Goal: Information Seeking & Learning: Check status

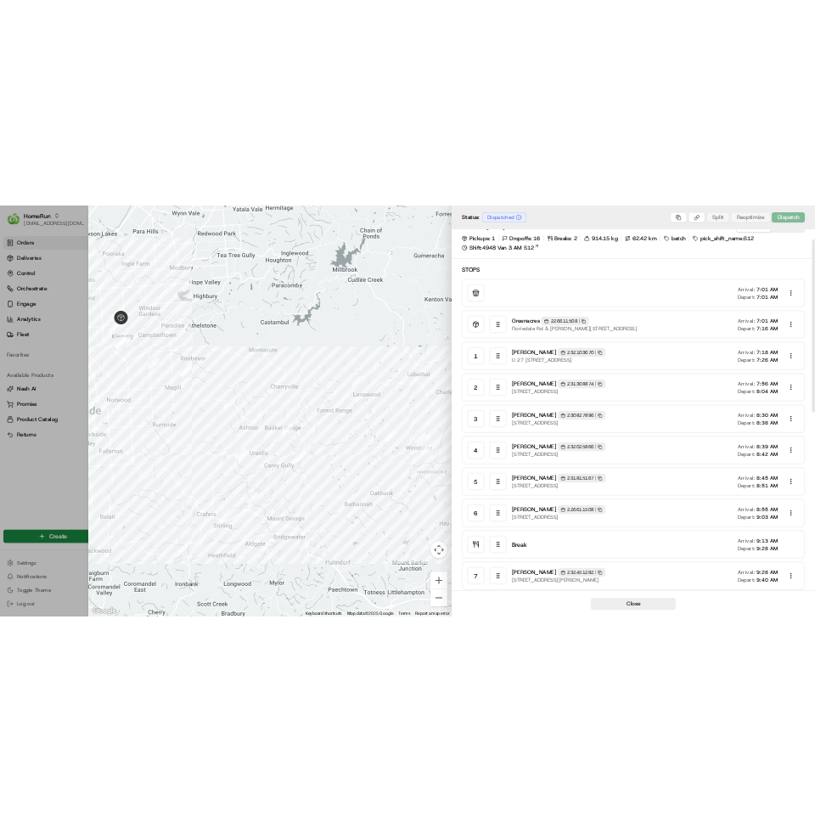
scroll to position [42, 0]
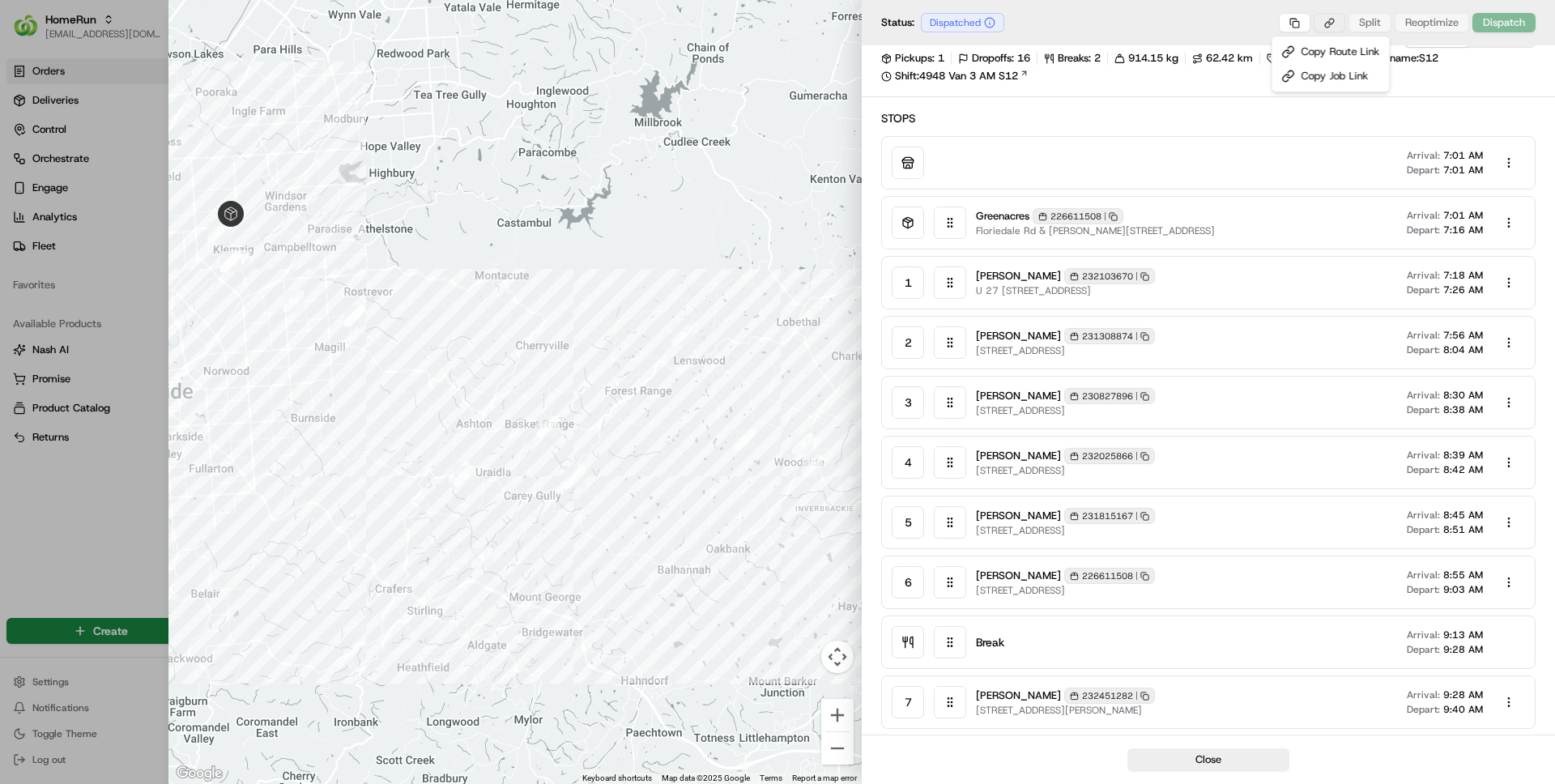
click at [1323, 21] on body "HomeRun ben@usenash.com Toggle Sidebar Orders Deliveries Control Orchestrate En…" at bounding box center [778, 392] width 1555 height 784
click at [1319, 75] on div "Copy Job Link" at bounding box center [1331, 75] width 111 height 24
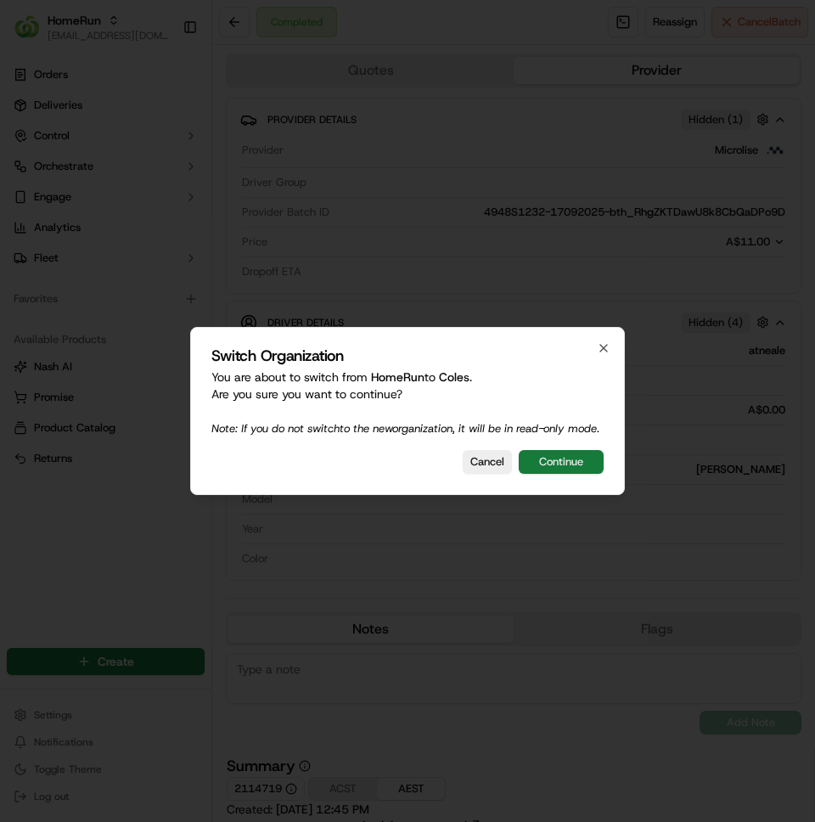
click at [553, 469] on button "Continue" at bounding box center [561, 462] width 85 height 24
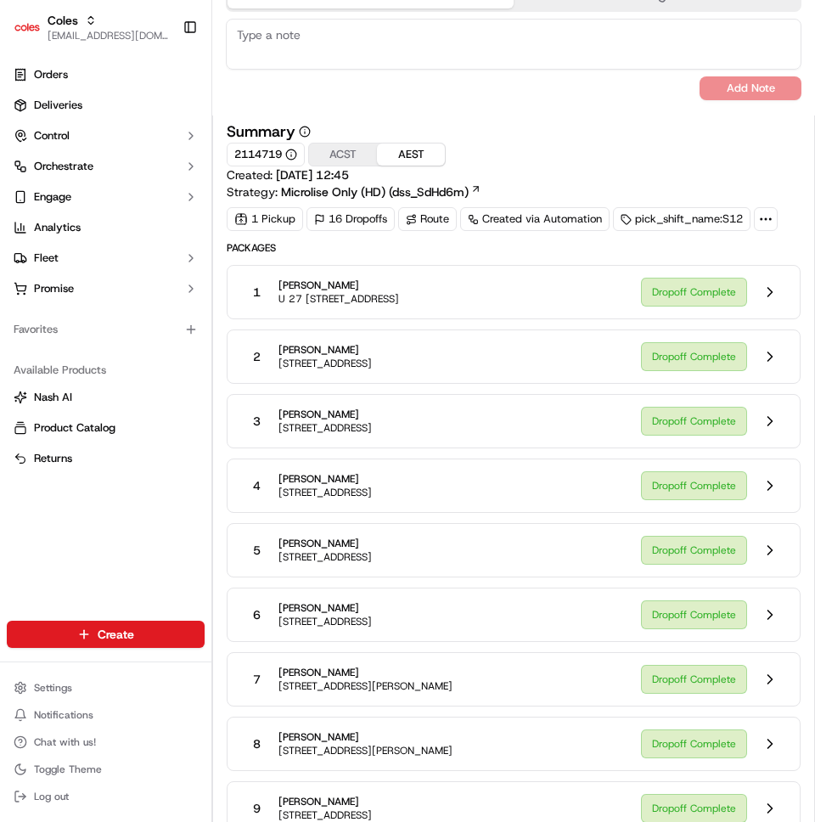
scroll to position [604, 0]
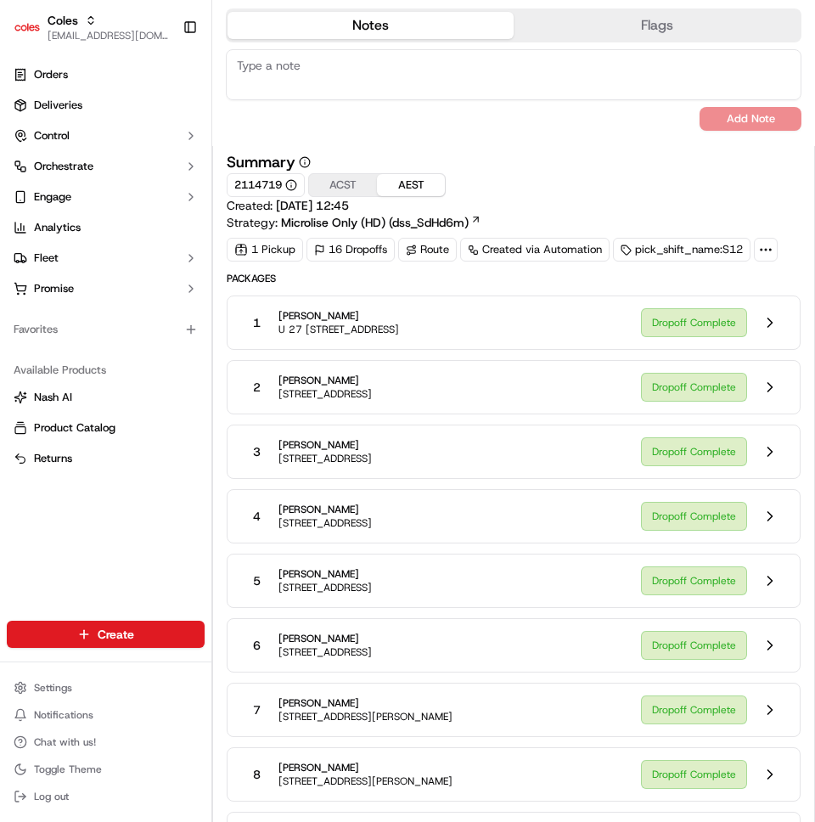
click at [399, 327] on span "U 27 [STREET_ADDRESS]" at bounding box center [338, 330] width 121 height 14
click at [757, 315] on button at bounding box center [770, 323] width 32 height 32
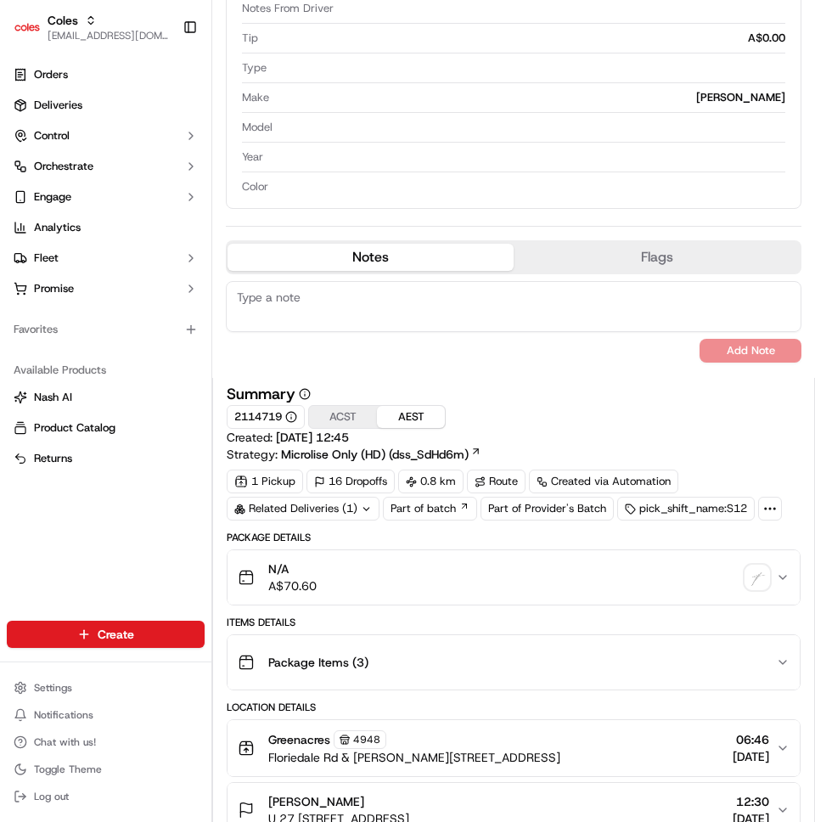
scroll to position [470, 0]
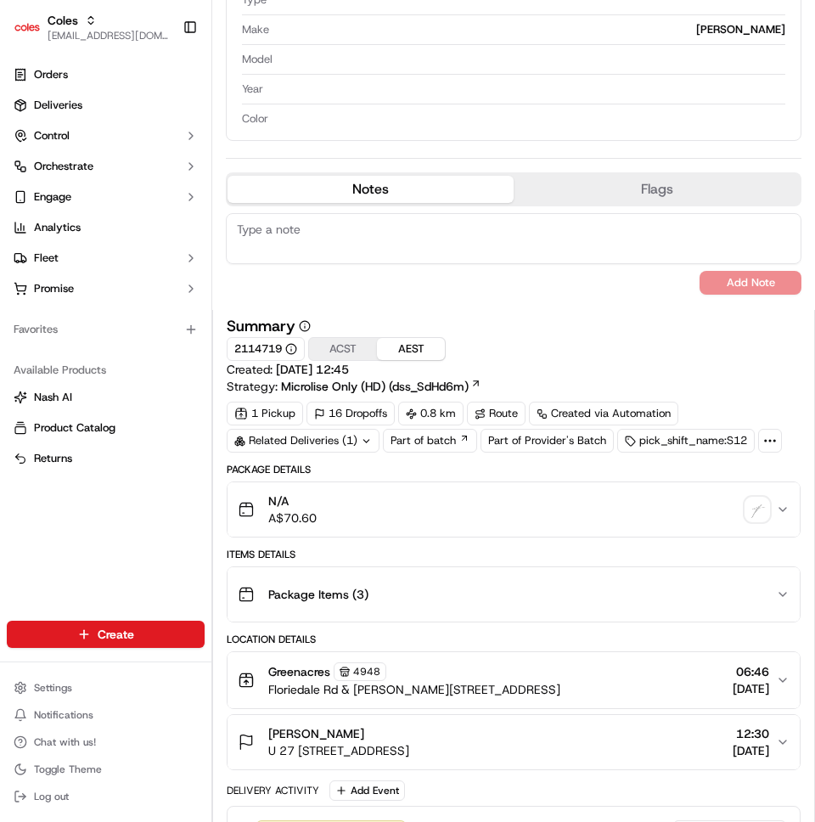
click at [357, 348] on button "ACST" at bounding box center [343, 349] width 68 height 22
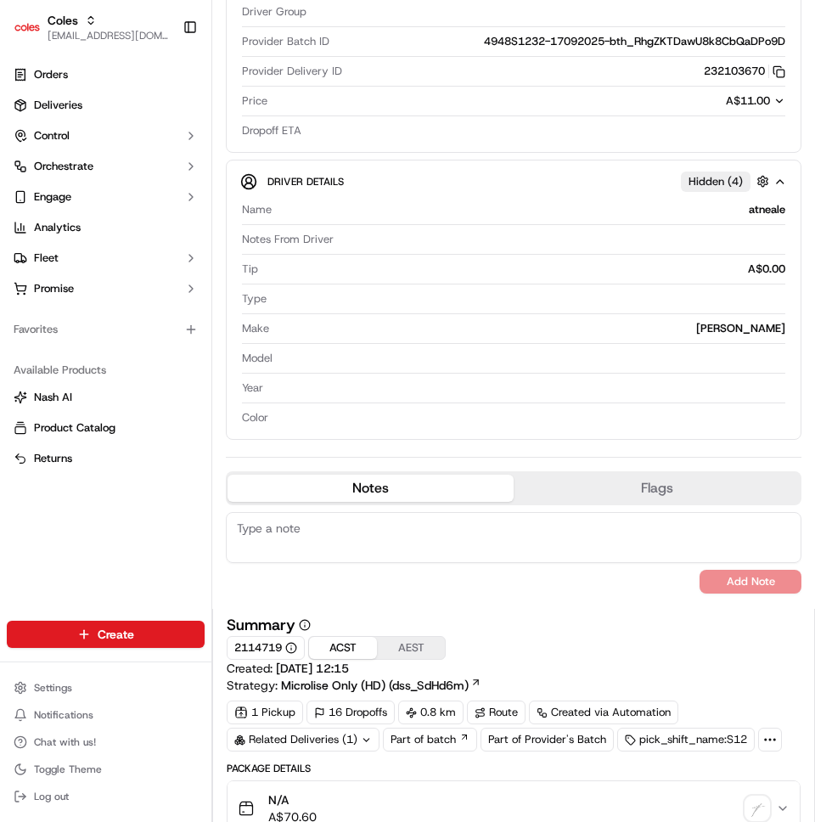
scroll to position [0, 0]
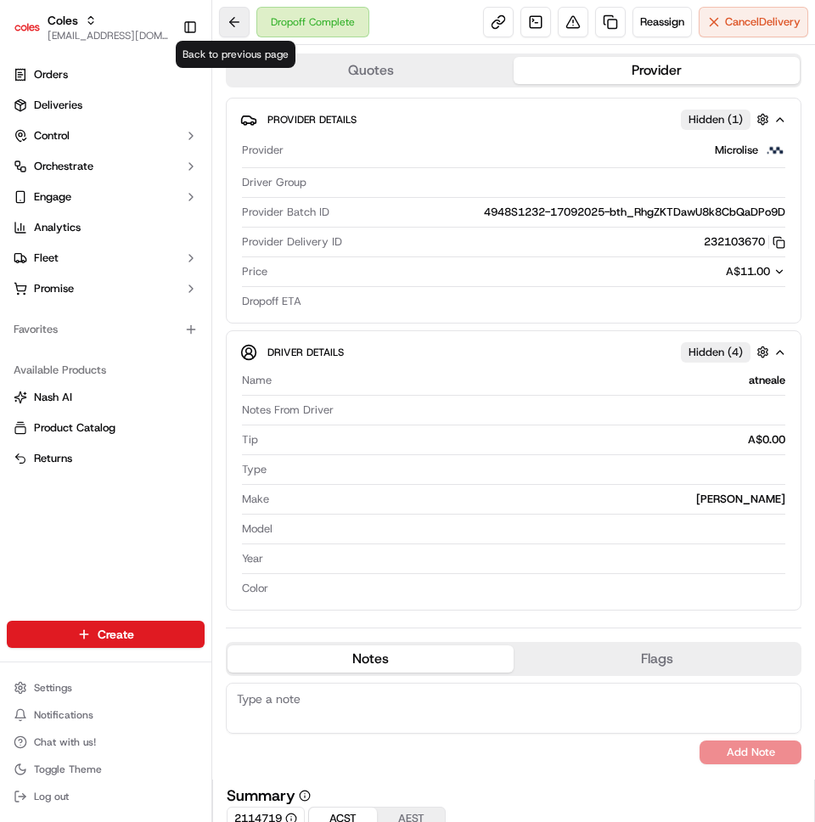
click at [232, 30] on button at bounding box center [234, 22] width 31 height 31
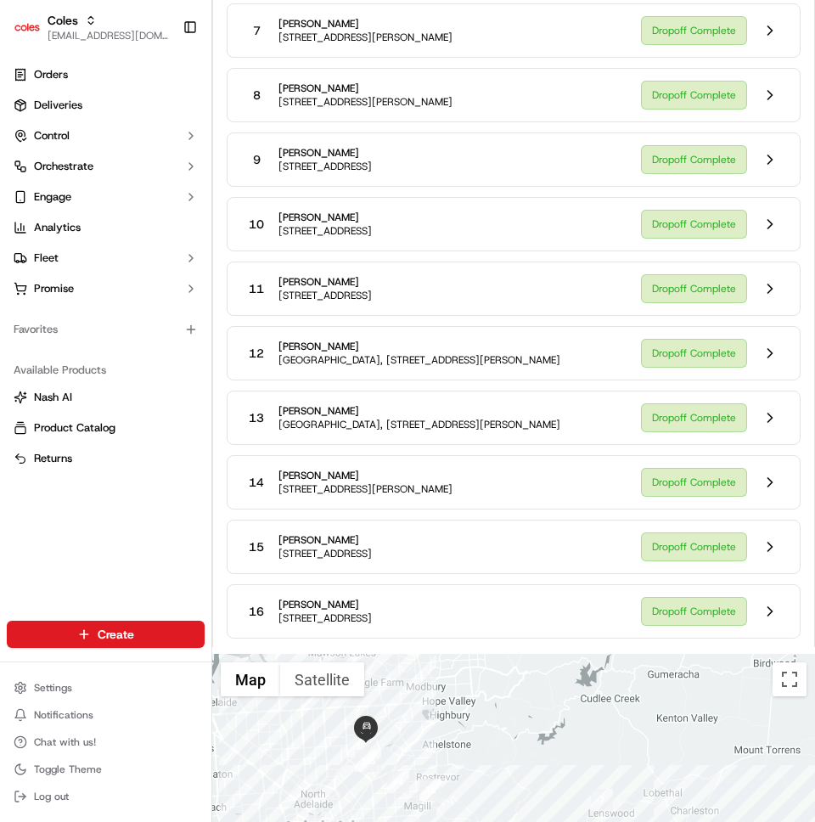
scroll to position [1393, 0]
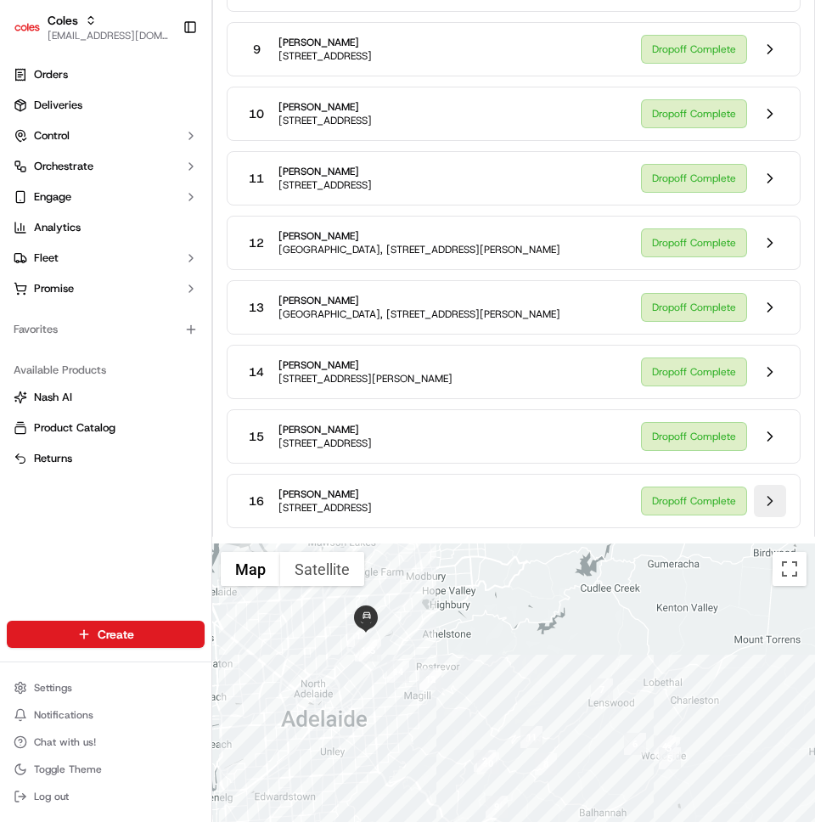
click at [768, 496] on button at bounding box center [770, 501] width 32 height 32
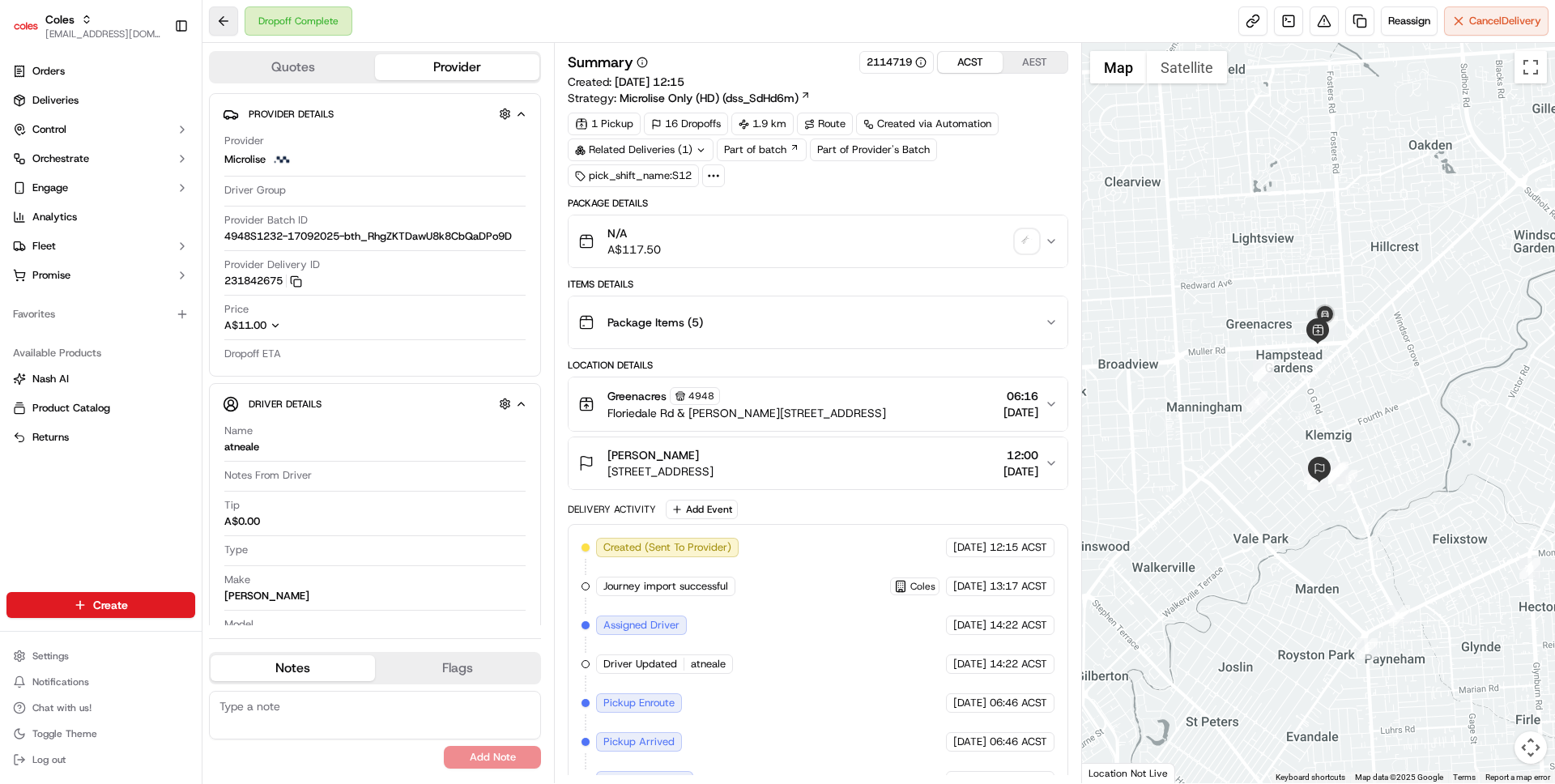
click at [214, 17] on button at bounding box center [223, 21] width 30 height 30
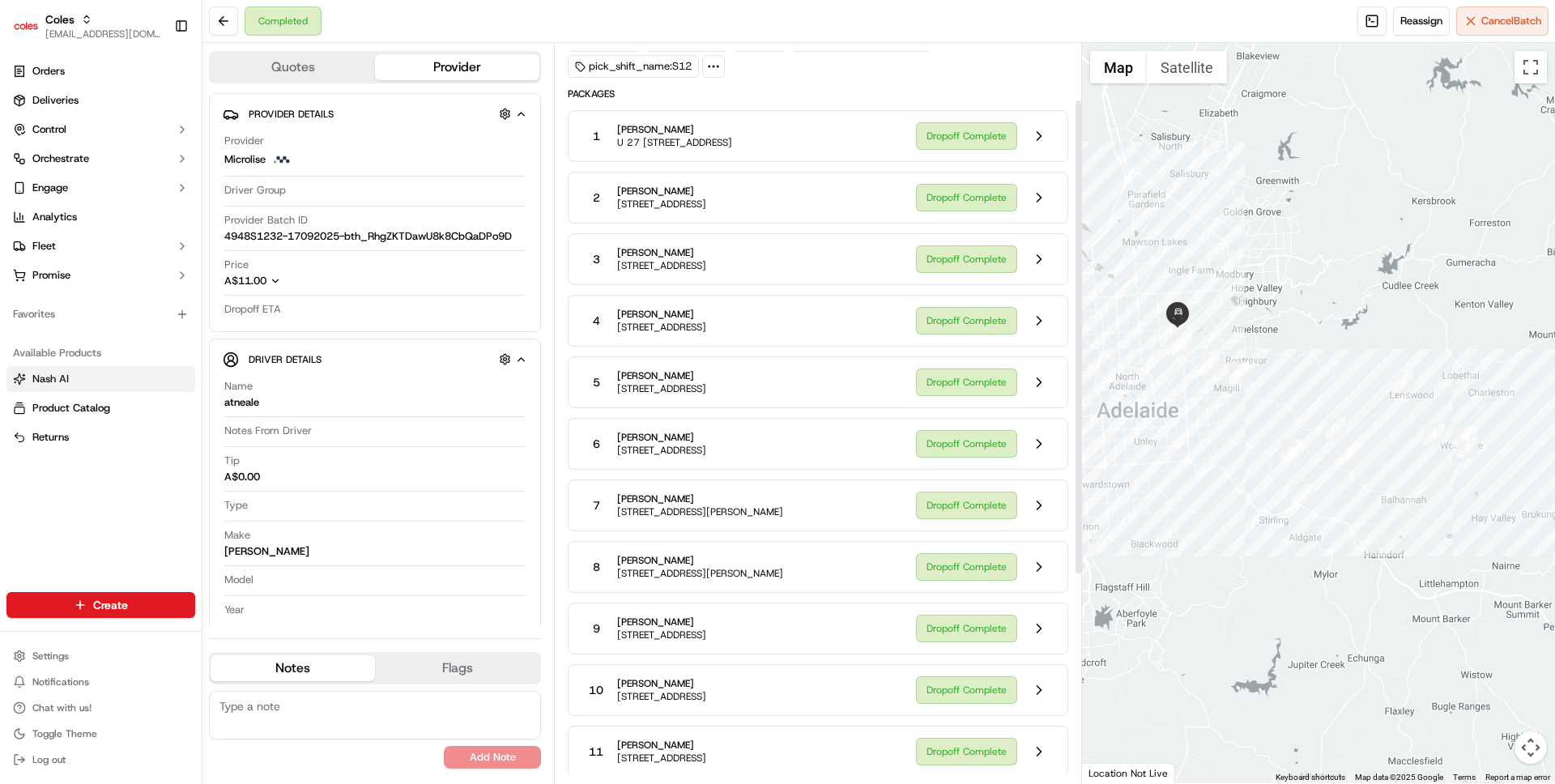
scroll to position [93, 0]
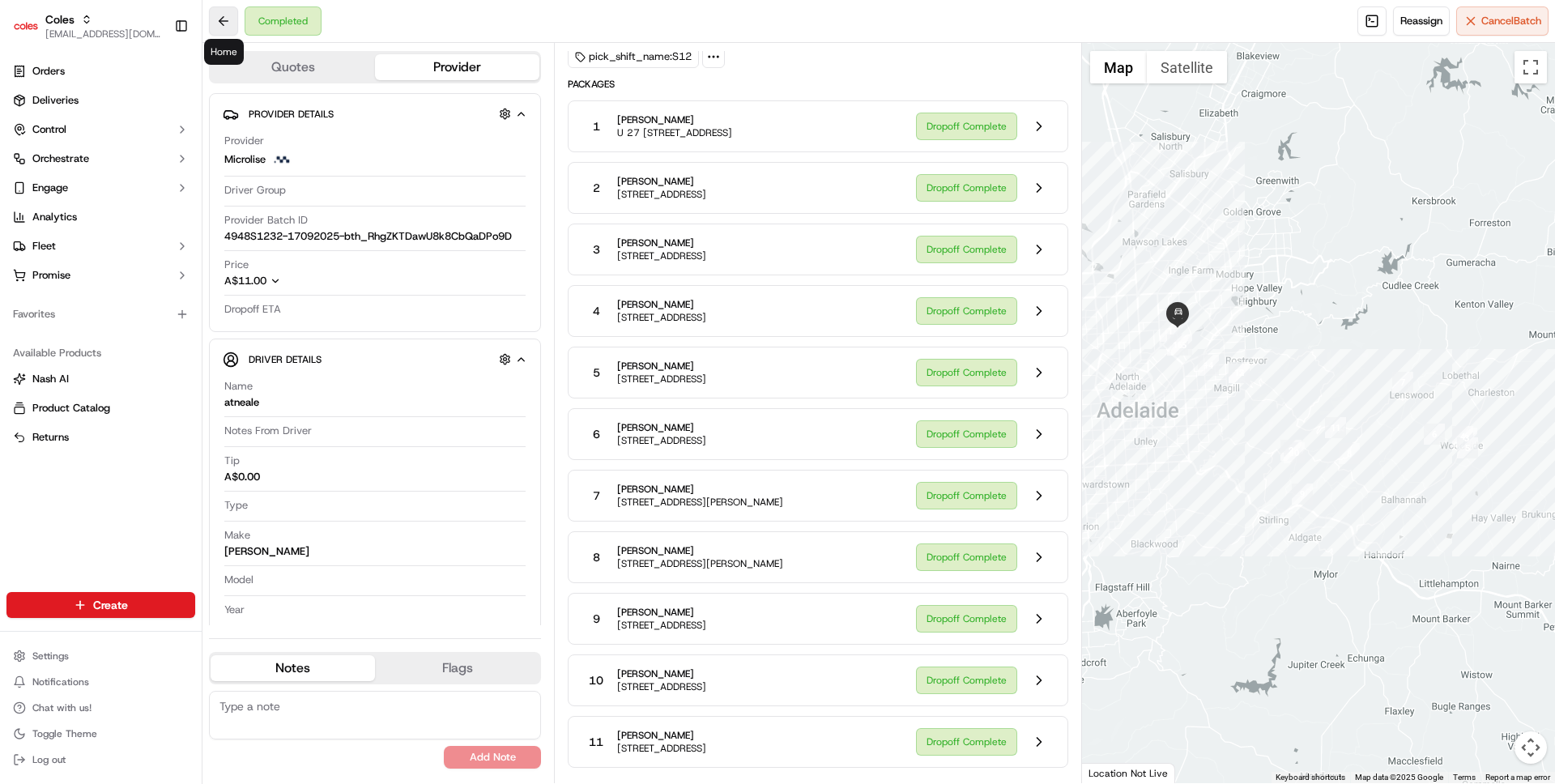
click at [223, 20] on button at bounding box center [223, 21] width 30 height 30
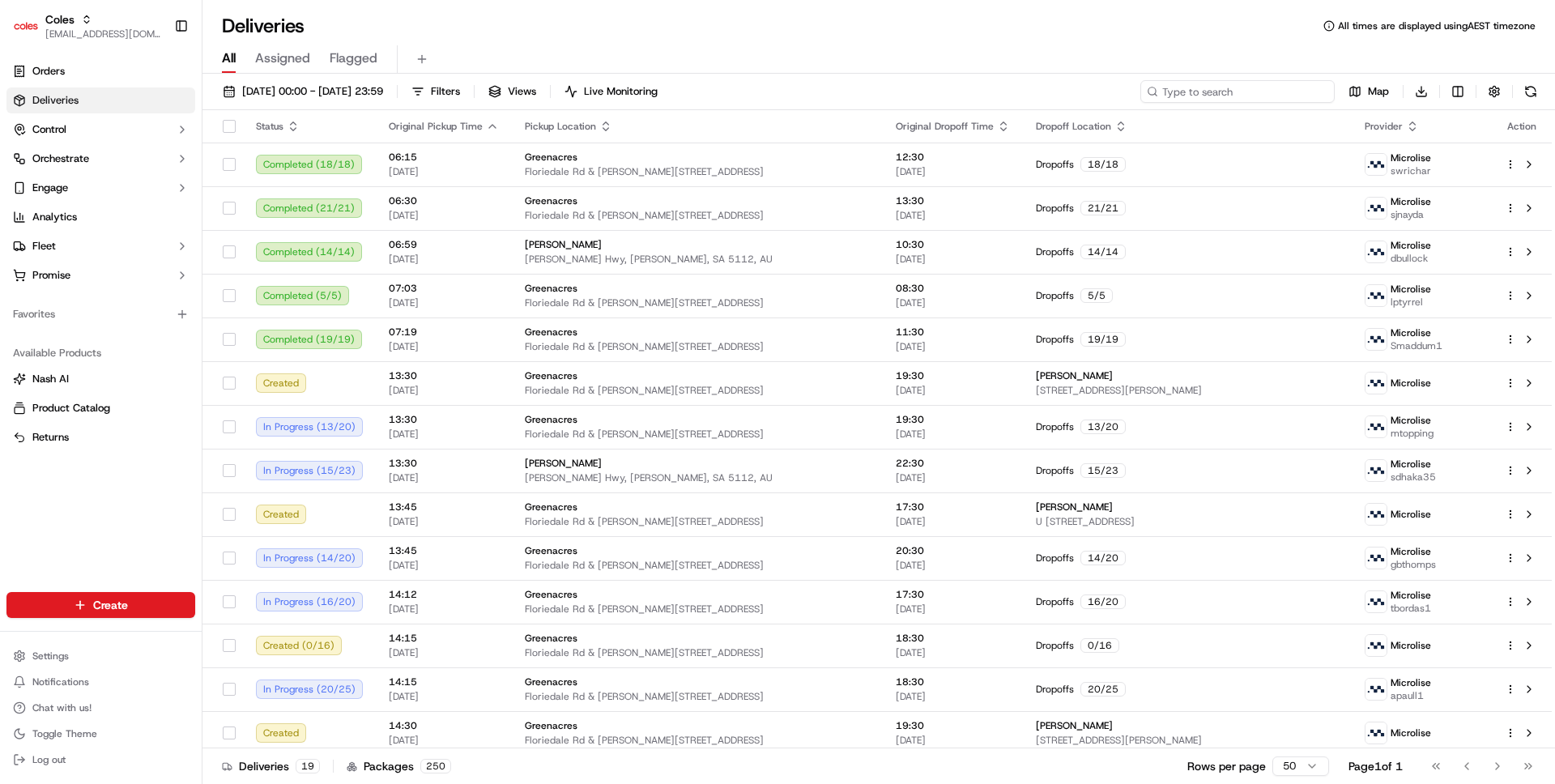
click at [1248, 93] on input at bounding box center [1237, 92] width 195 height 23
paste input "job_FWg2VKC7Fb6TP9KnGV5BHX"
type input "job_FWg2VKC7Fb6TP9KnGV5BHX"
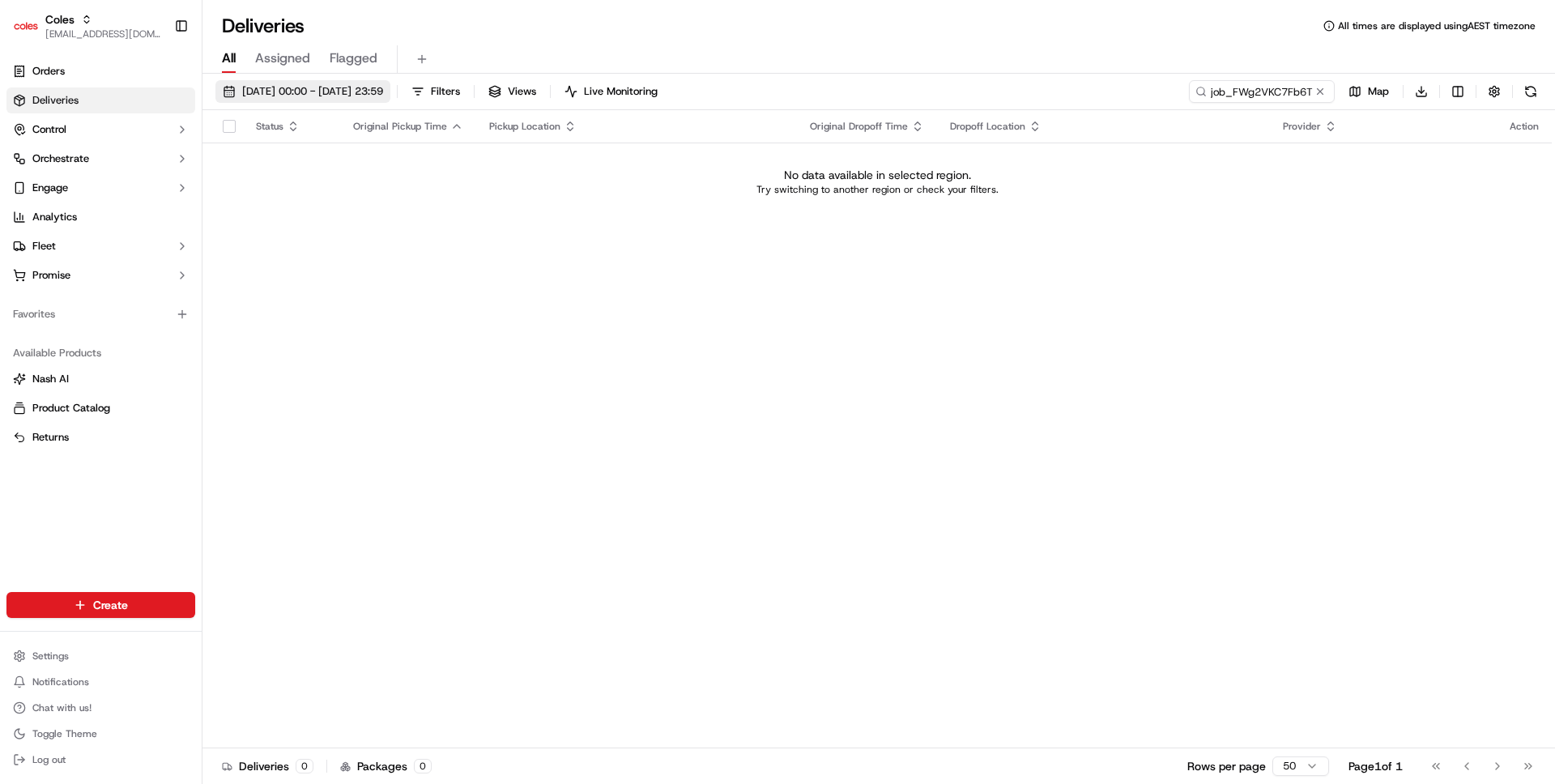
click at [372, 98] on span "[DATE] 00:00 - [DATE] 23:59" at bounding box center [313, 91] width 141 height 14
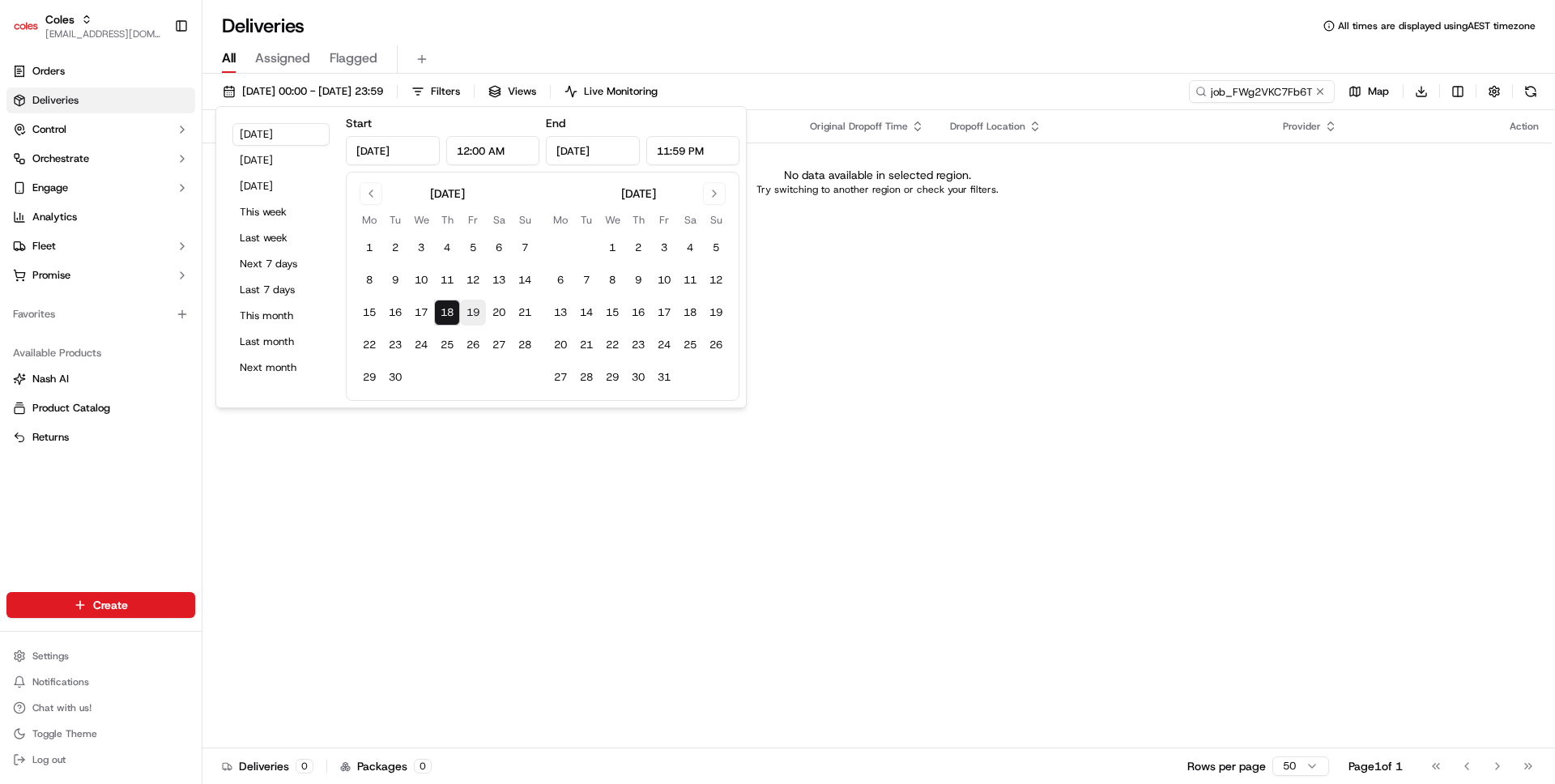
click at [470, 305] on button "19" at bounding box center [472, 312] width 26 height 26
type input "[DATE]"
click at [421, 314] on button "17" at bounding box center [421, 312] width 26 height 26
type input "[DATE]"
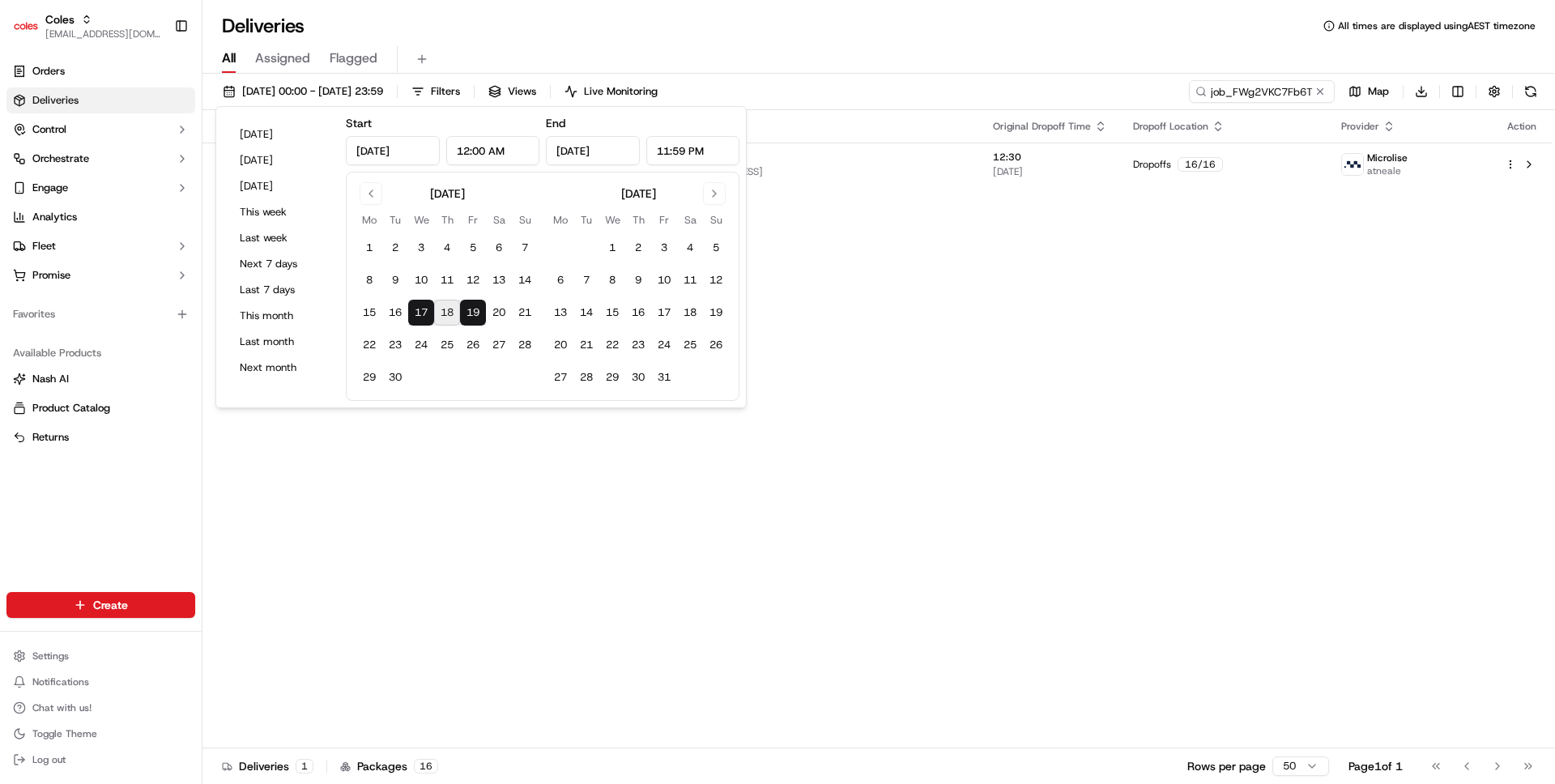
click at [469, 422] on div "Status Original Pickup Time Pickup Location Original Dropoff Time Dropoff Locat…" at bounding box center [877, 428] width 1349 height 638
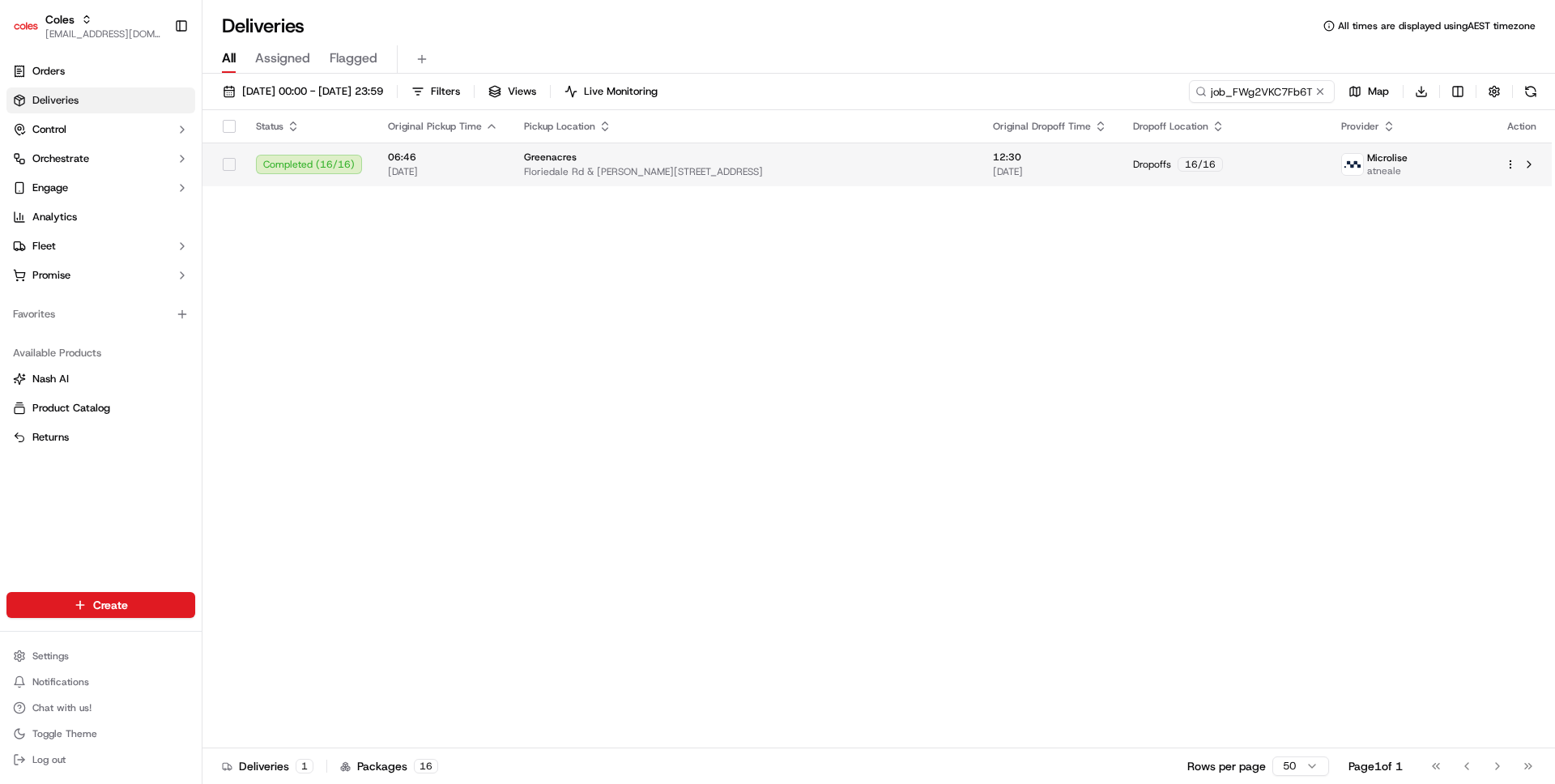
click at [516, 169] on td "Greenacres [STREET_ADDRESS][PERSON_NAME]" at bounding box center [746, 164] width 469 height 44
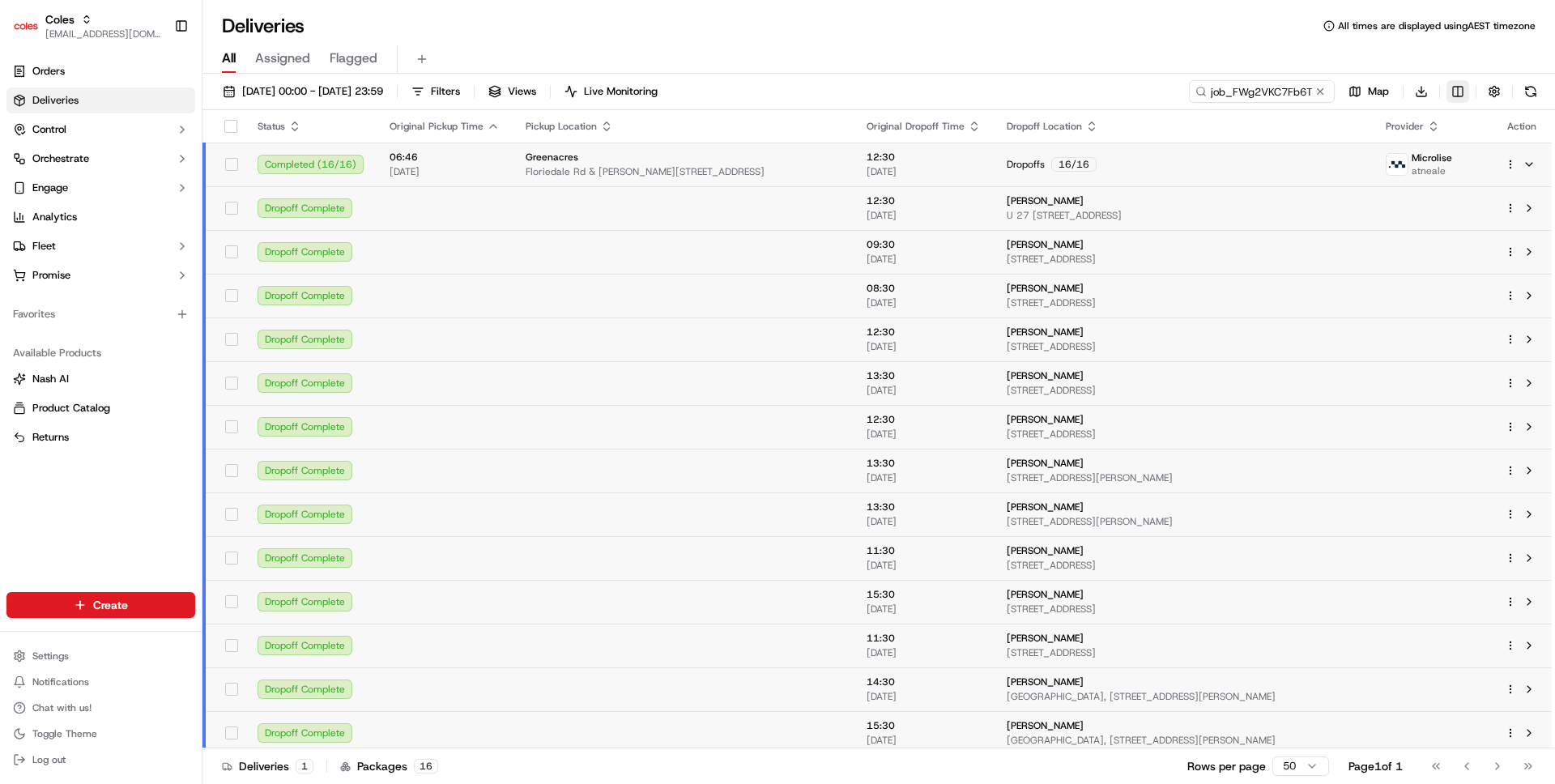
click at [1457, 89] on html "Coles [EMAIL_ADDRESS][DOMAIN_NAME] Toggle Sidebar Orders Deliveries Control Orc…" at bounding box center [778, 392] width 1555 height 784
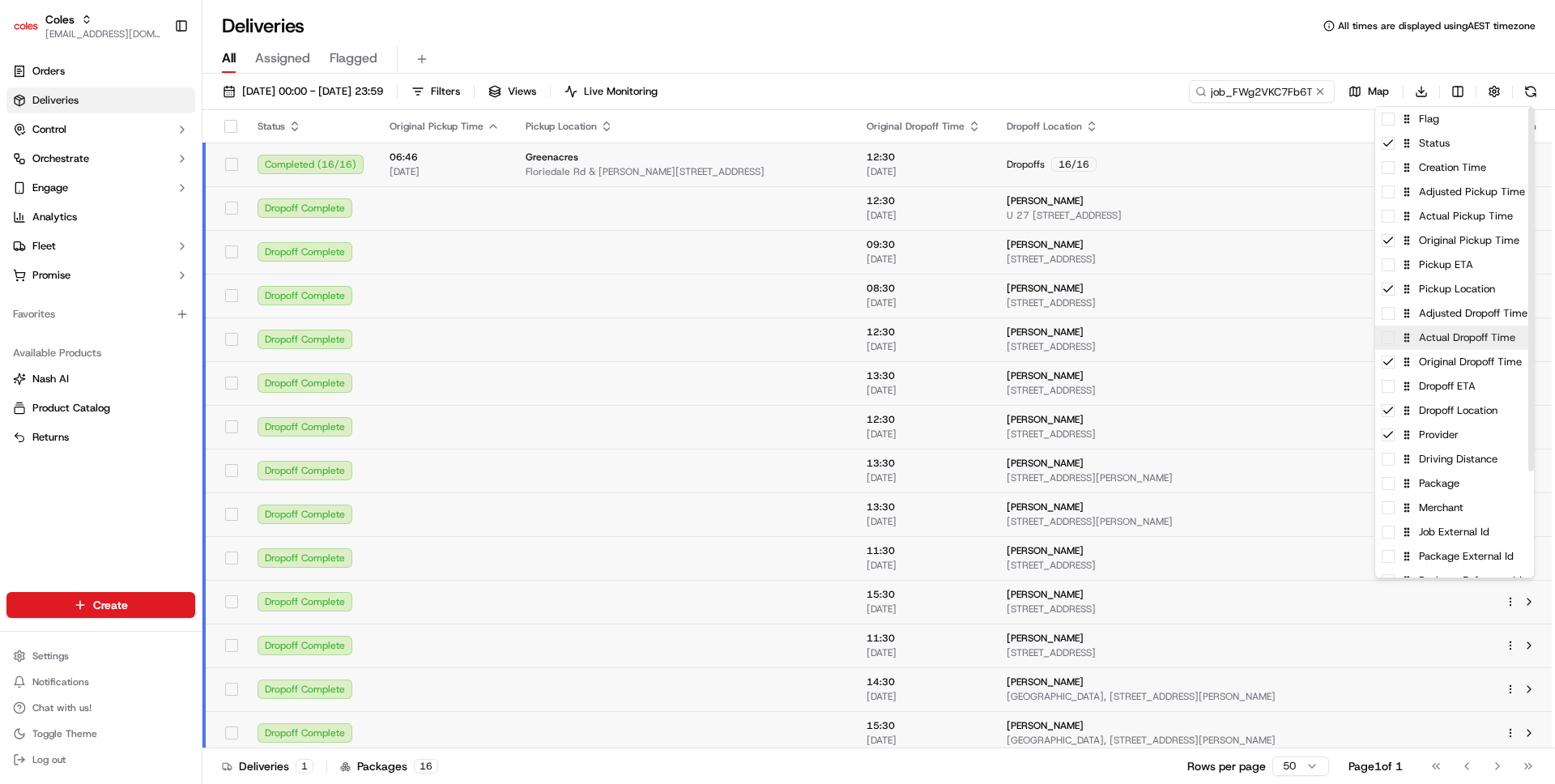
click at [1444, 336] on div "Actual Dropoff Time" at bounding box center [1455, 337] width 158 height 24
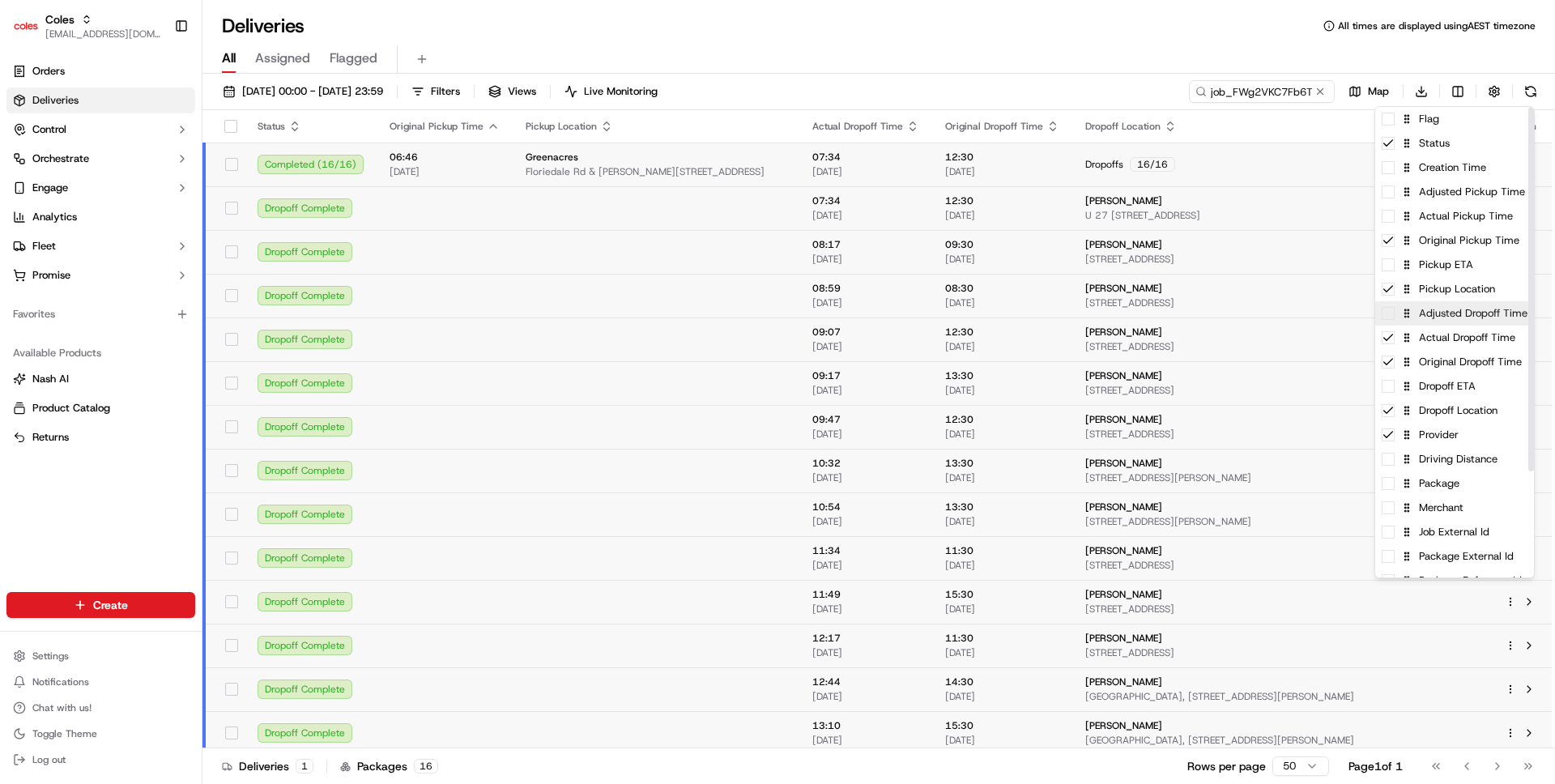
click at [1441, 317] on div "Adjusted Dropoff Time" at bounding box center [1455, 313] width 158 height 24
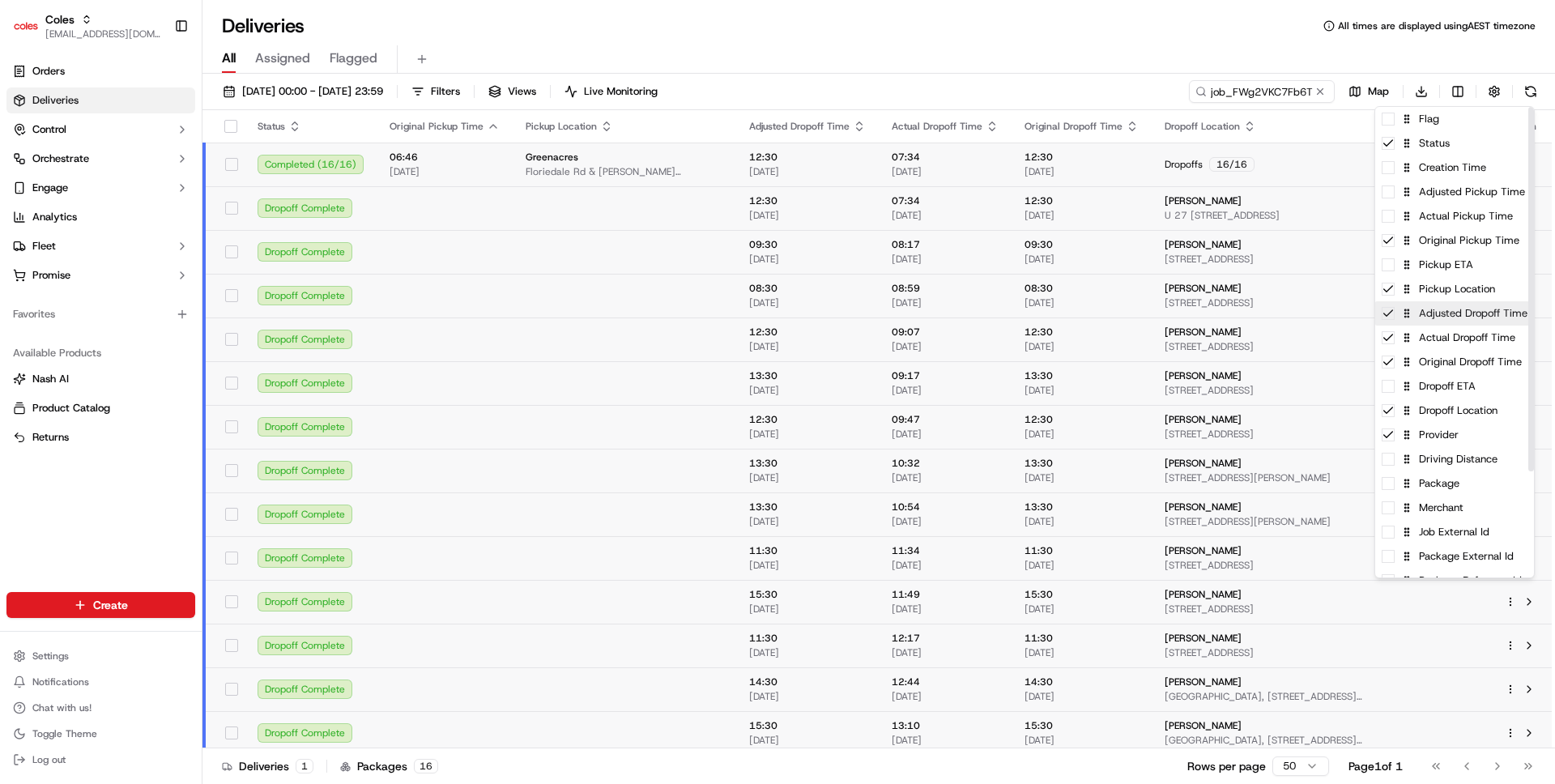
click at [1441, 317] on div "Adjusted Dropoff Time" at bounding box center [1455, 313] width 158 height 24
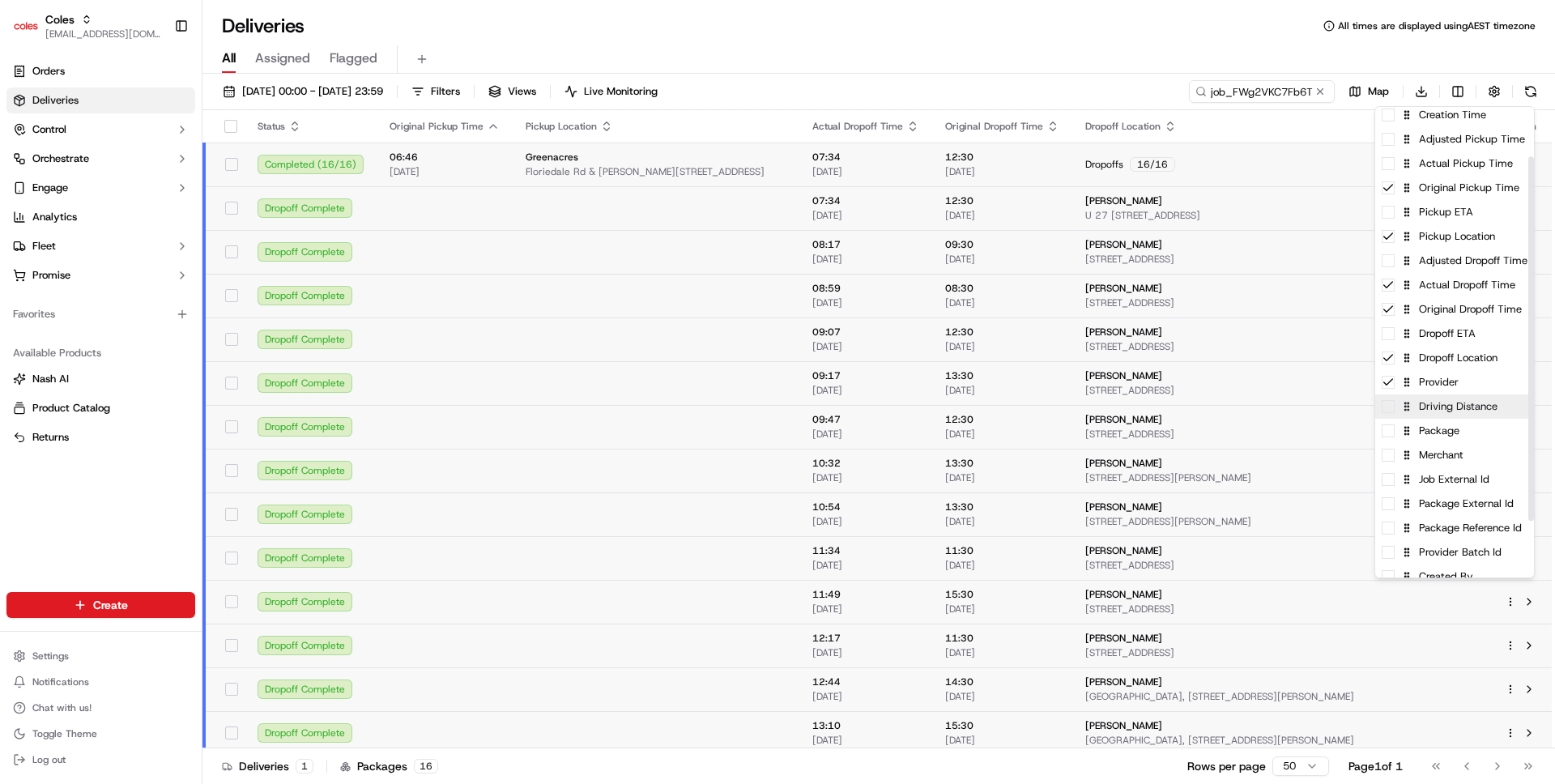
scroll to position [93, 0]
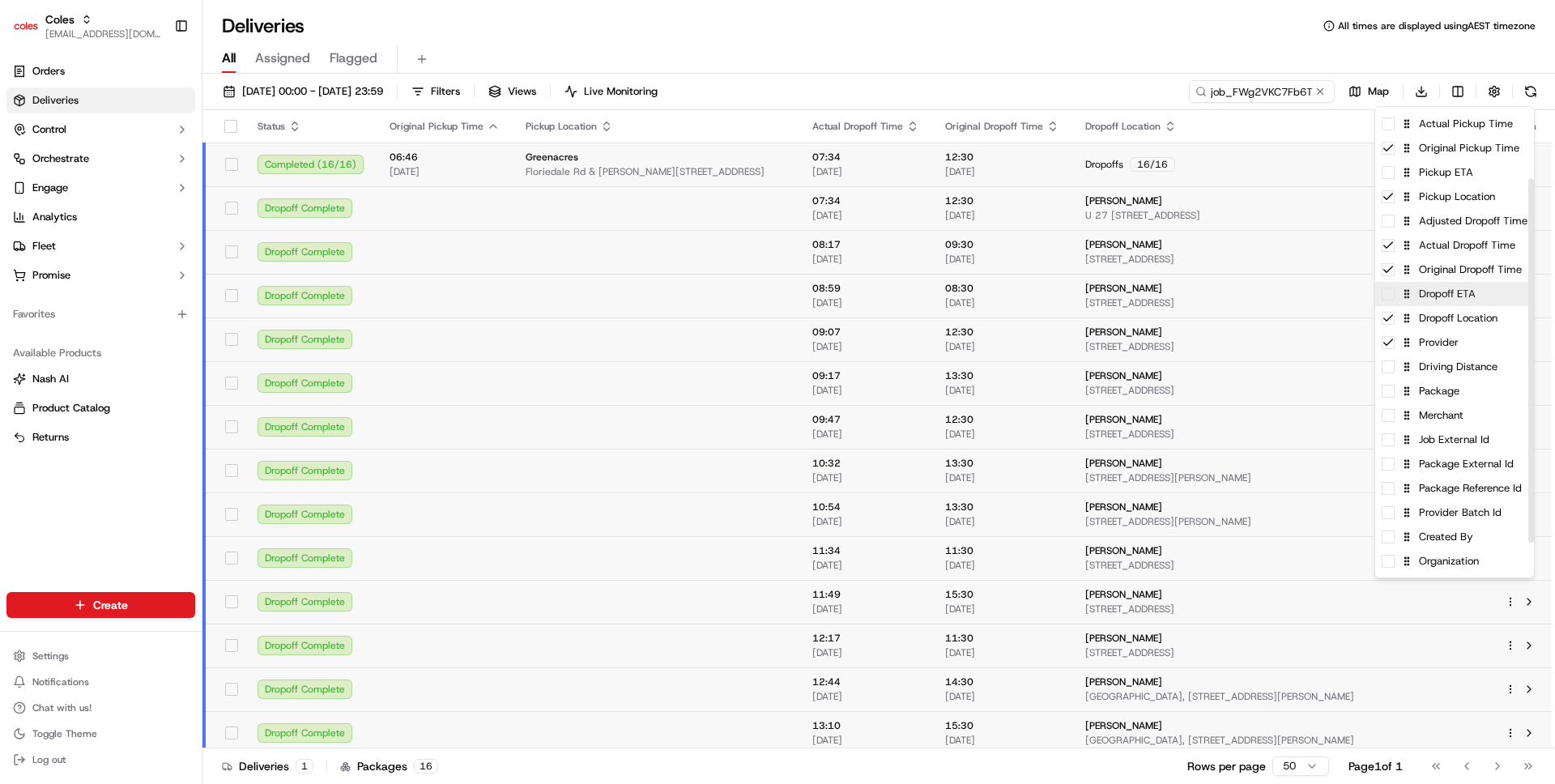
click at [1423, 297] on div "Dropoff ETA" at bounding box center [1455, 293] width 158 height 24
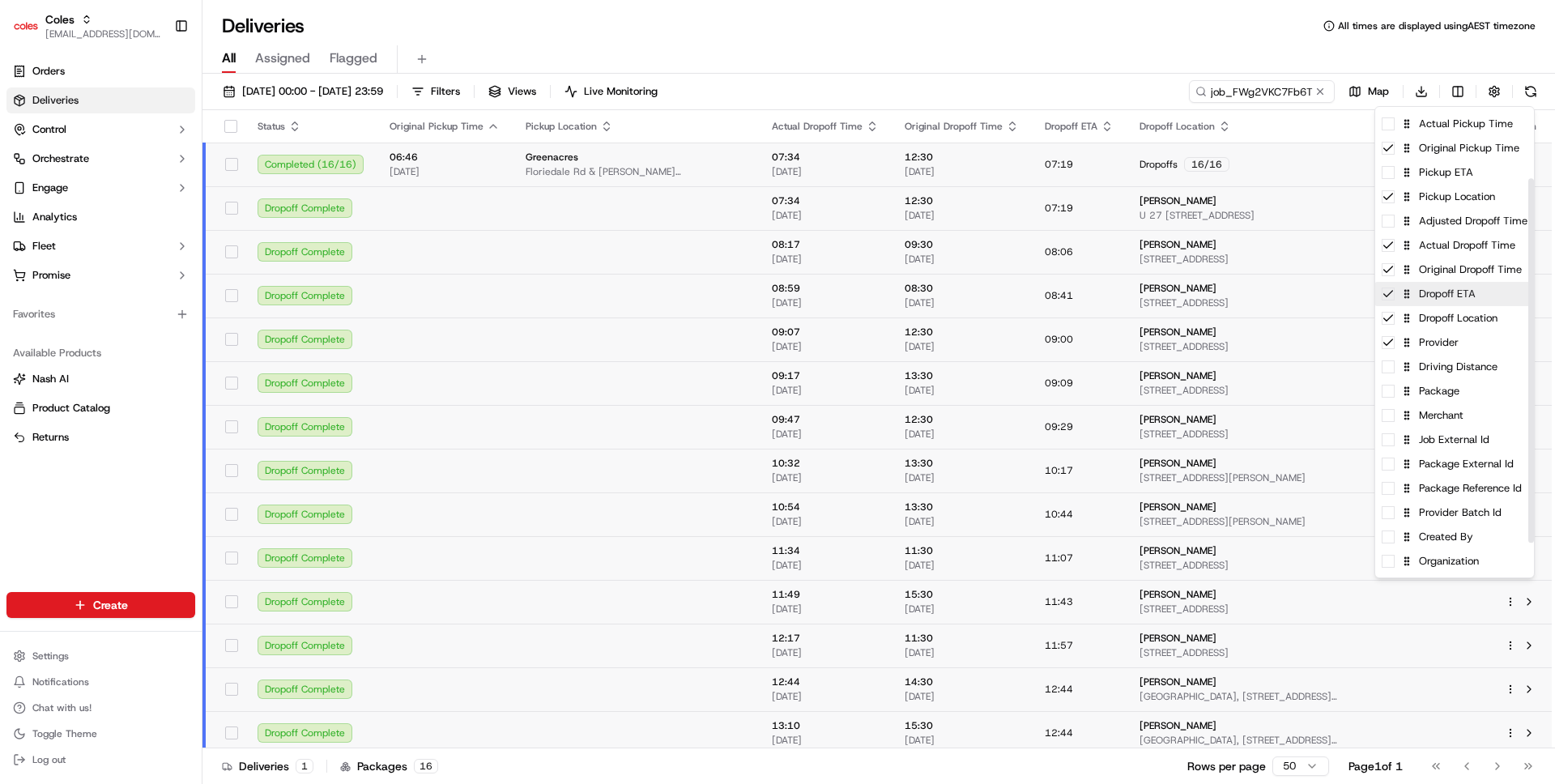
click at [1423, 297] on div "Dropoff ETA" at bounding box center [1455, 293] width 158 height 24
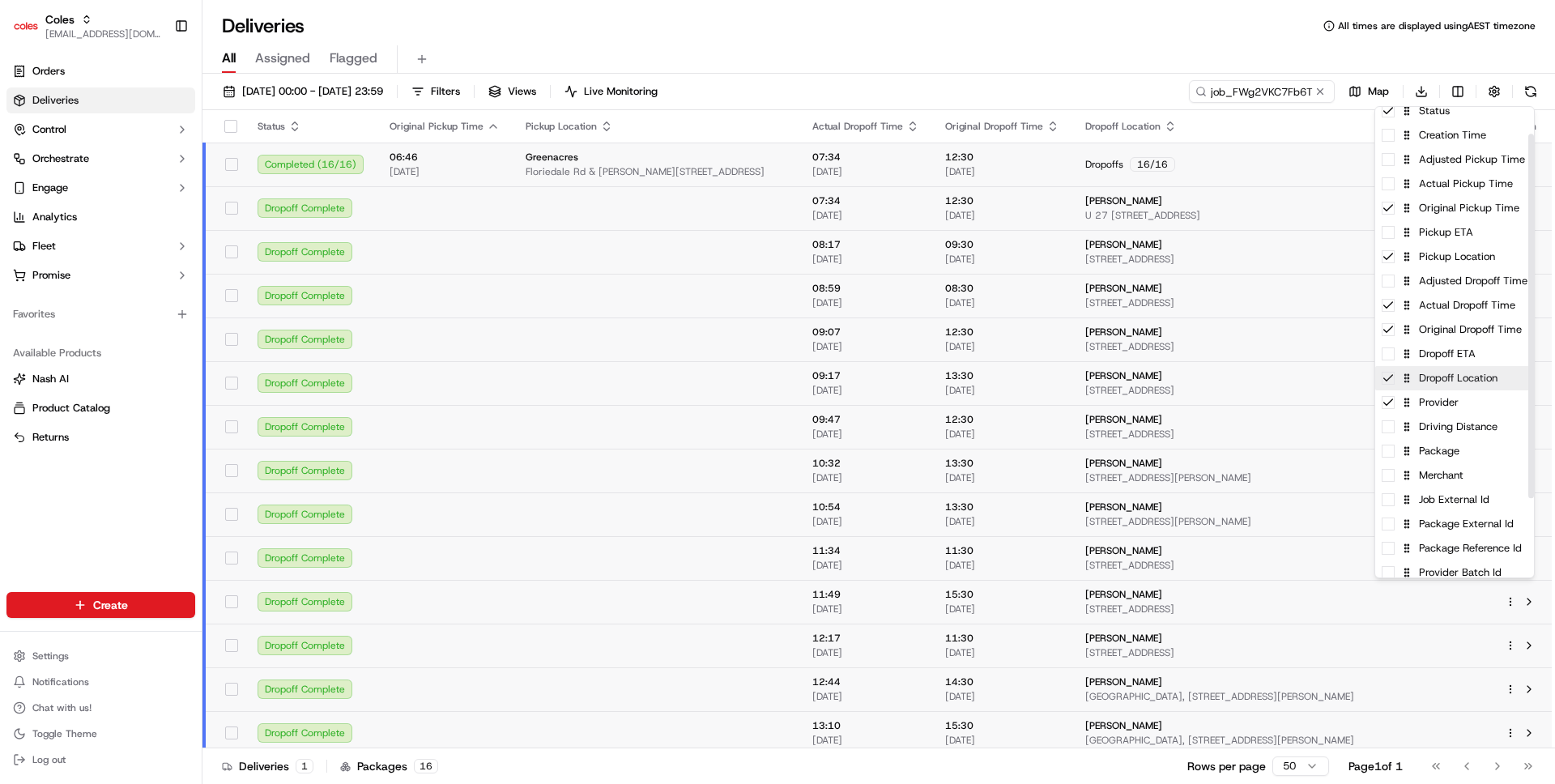
scroll to position [35, 0]
click at [1441, 356] on div "Dropoff ETA" at bounding box center [1455, 351] width 158 height 24
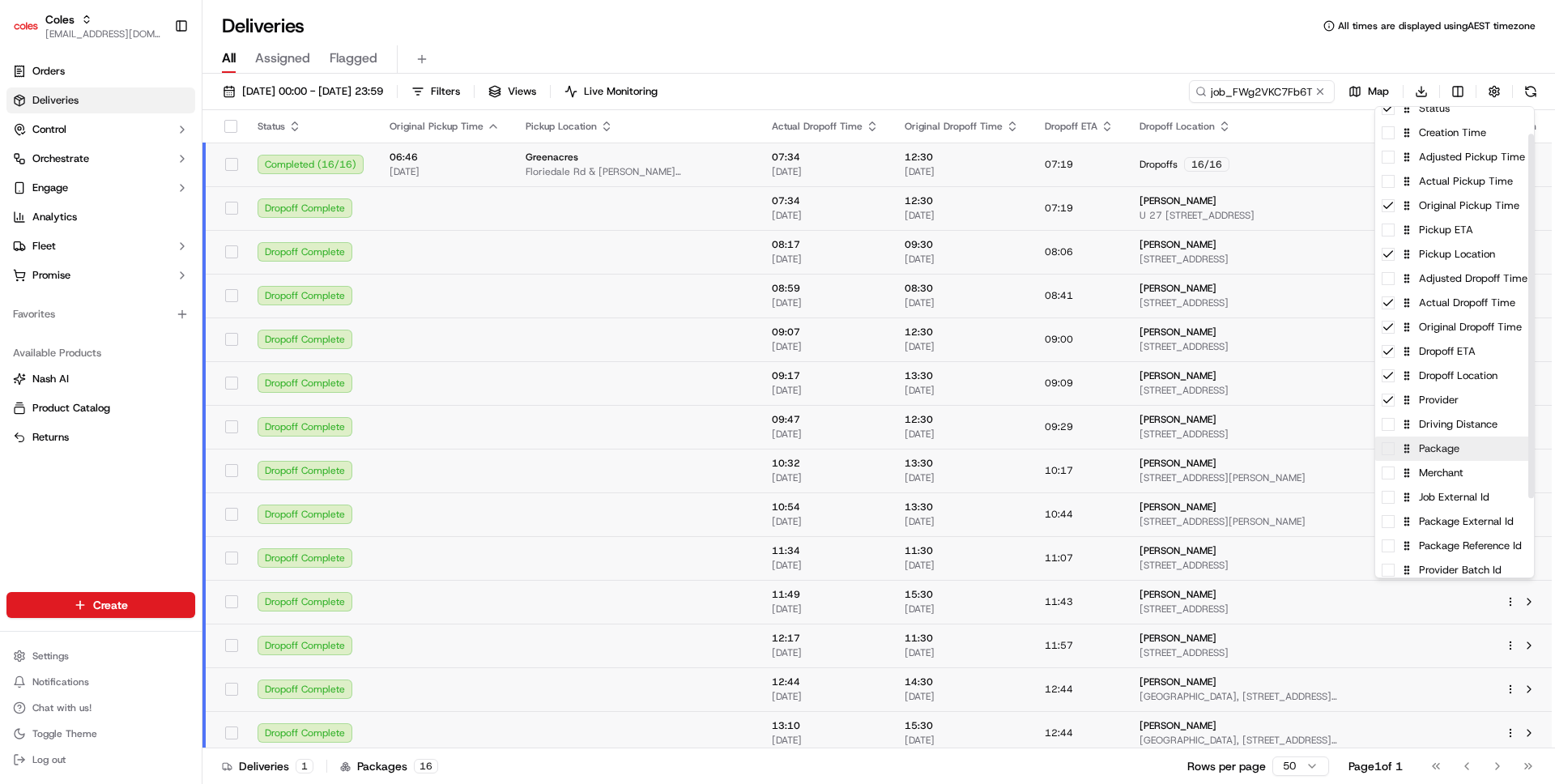
scroll to position [136, 0]
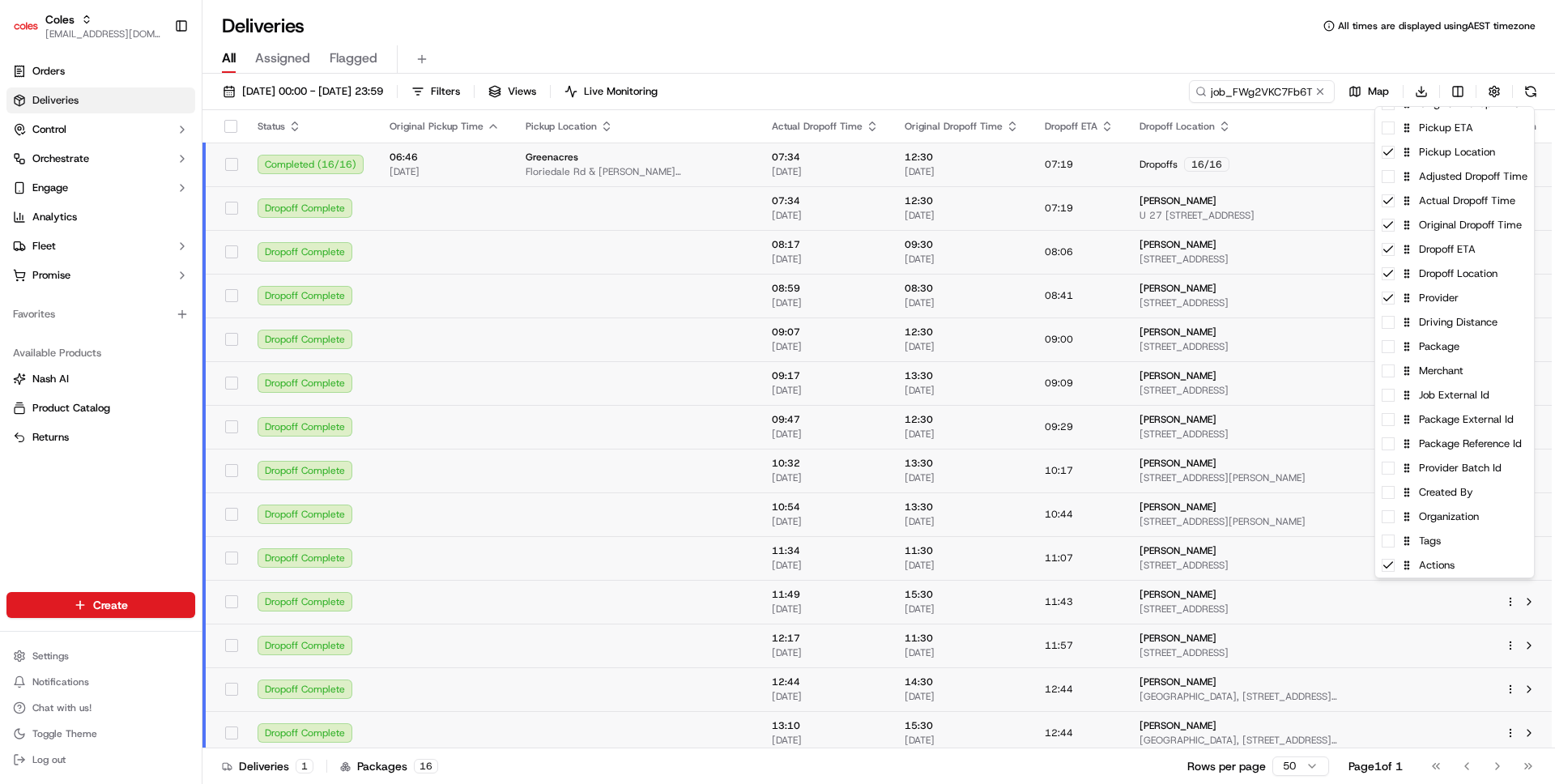
click at [351, 258] on html "Coles [EMAIL_ADDRESS][DOMAIN_NAME] Toggle Sidebar Orders Deliveries Control Orc…" at bounding box center [778, 392] width 1555 height 784
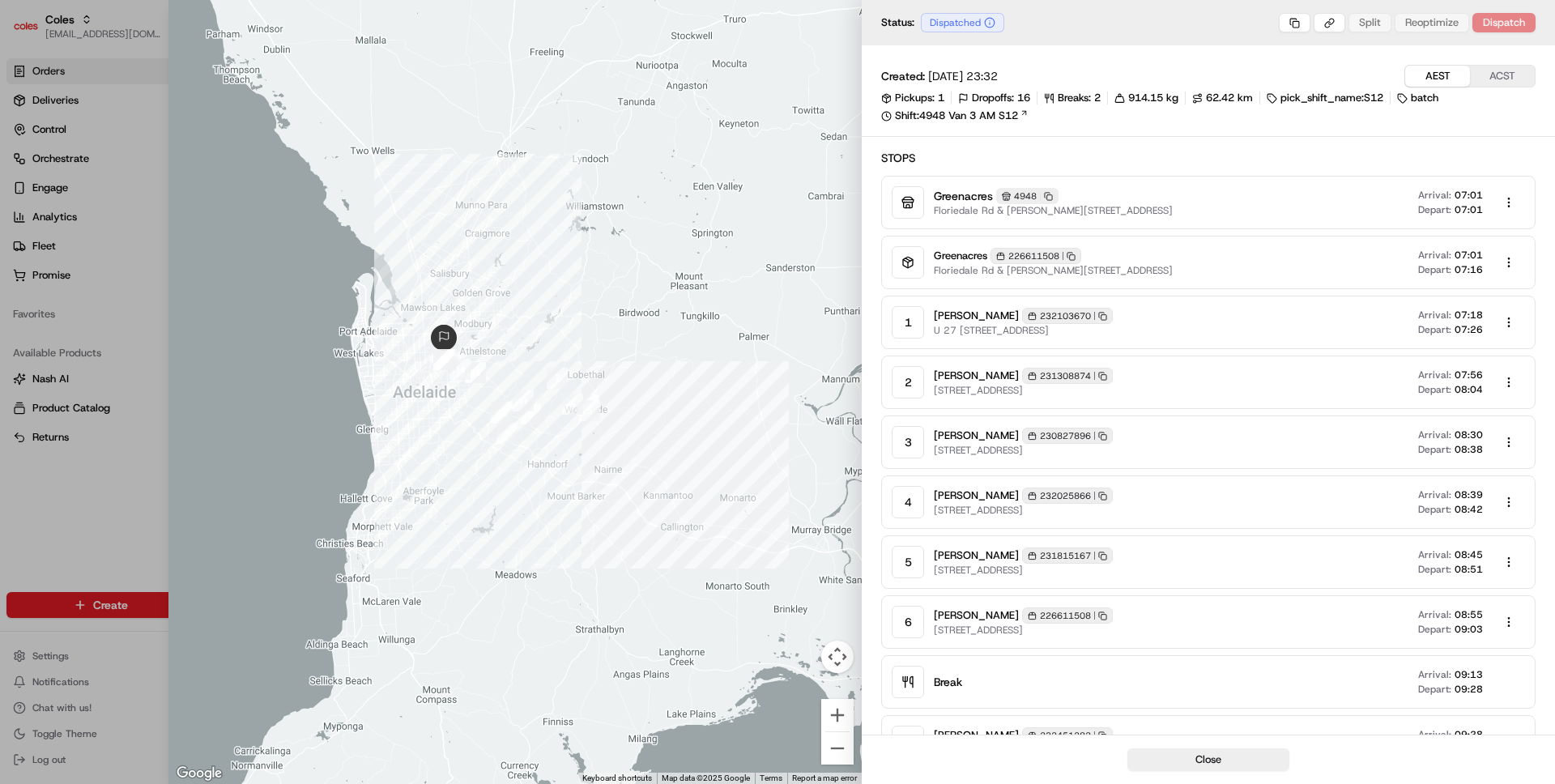
click at [777, 24] on div "Split Reoptimize Dispatch" at bounding box center [1407, 23] width 257 height 19
click at [777, 24] on body "Coles ben@usenash.com Toggle Sidebar Orders Deliveries Control Orchestrate Enga…" at bounding box center [778, 392] width 1555 height 784
click at [777, 74] on div "Copy Job ID" at bounding box center [1296, 75] width 101 height 24
click at [369, 216] on div at bounding box center [515, 392] width 694 height 784
